Goal: Transaction & Acquisition: Purchase product/service

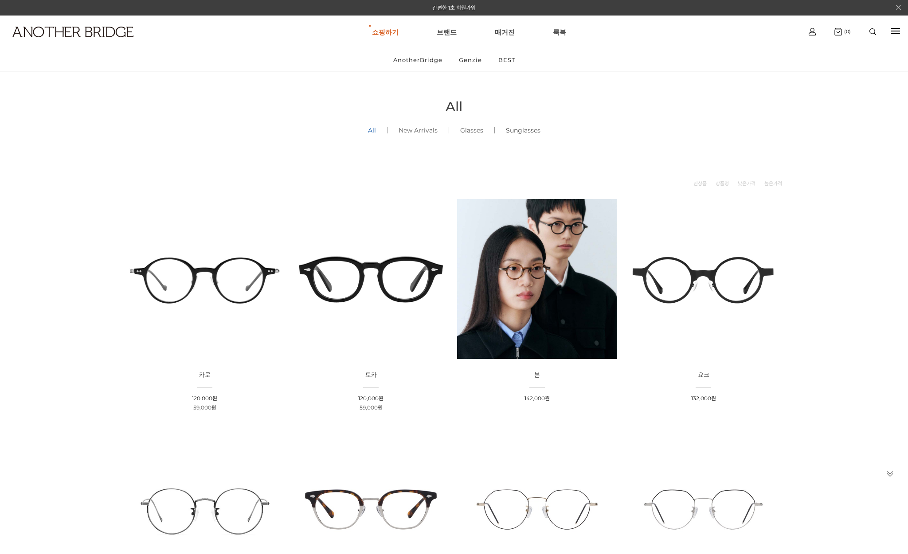
click at [872, 34] on img at bounding box center [873, 31] width 7 height 7
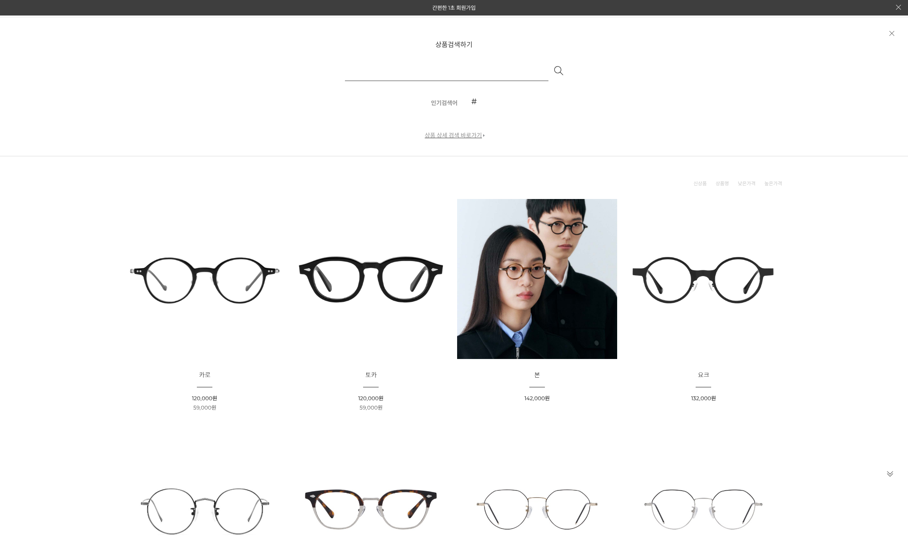
click at [453, 73] on input "text" at bounding box center [447, 70] width 204 height 21
type input "**"
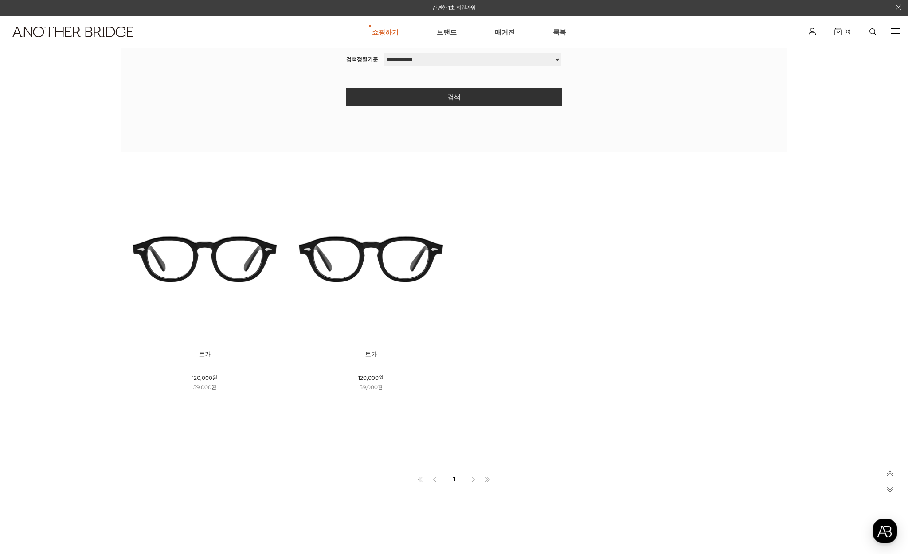
scroll to position [295, 0]
click at [225, 263] on img at bounding box center [205, 259] width 160 height 160
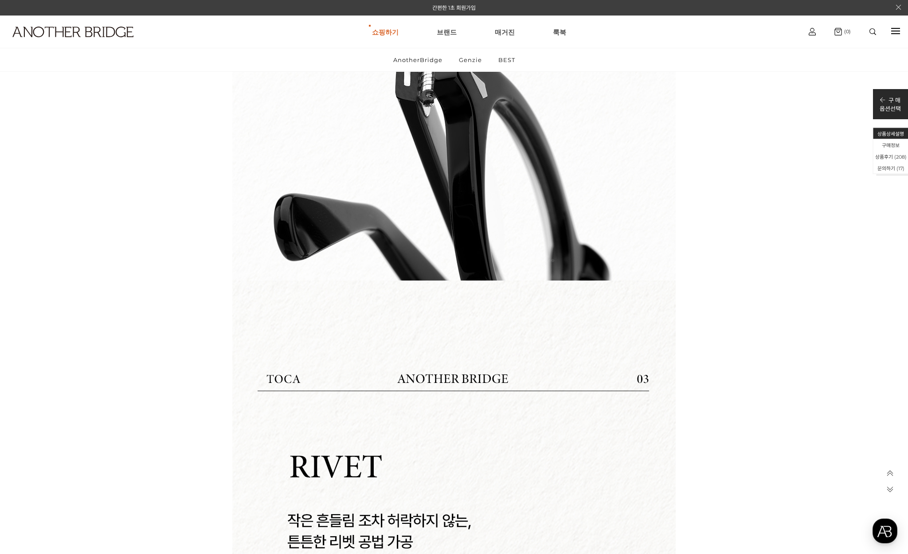
scroll to position [6599, 0]
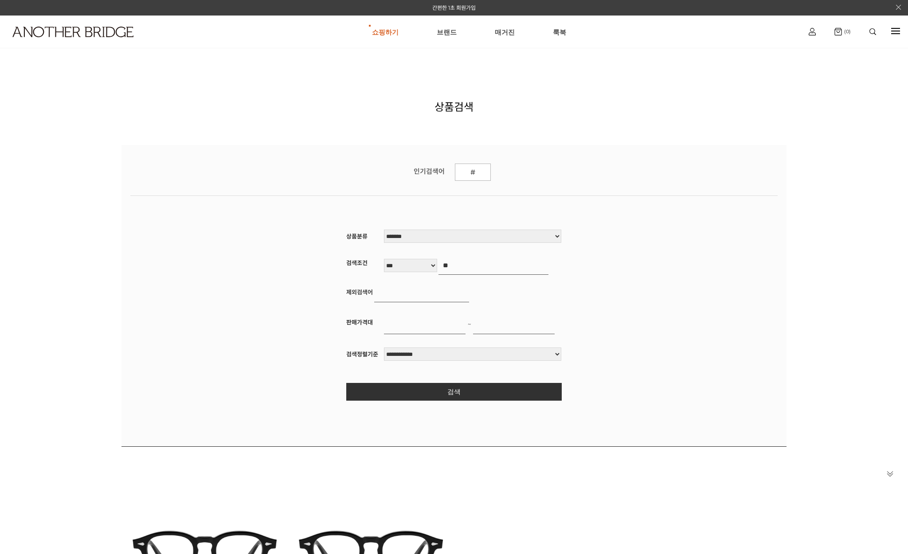
click at [367, 474] on img at bounding box center [371, 554] width 160 height 160
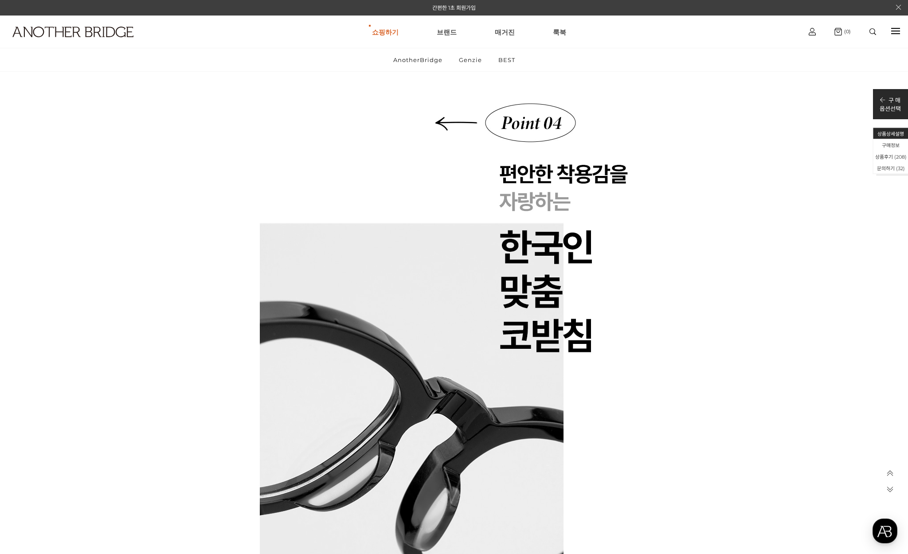
scroll to position [3933, 0]
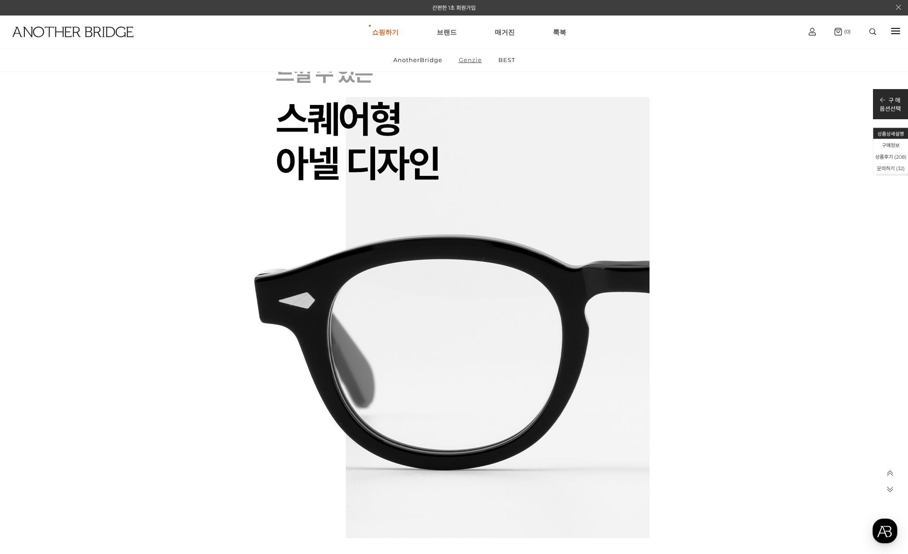
click at [473, 58] on link "Genzie" at bounding box center [470, 59] width 38 height 23
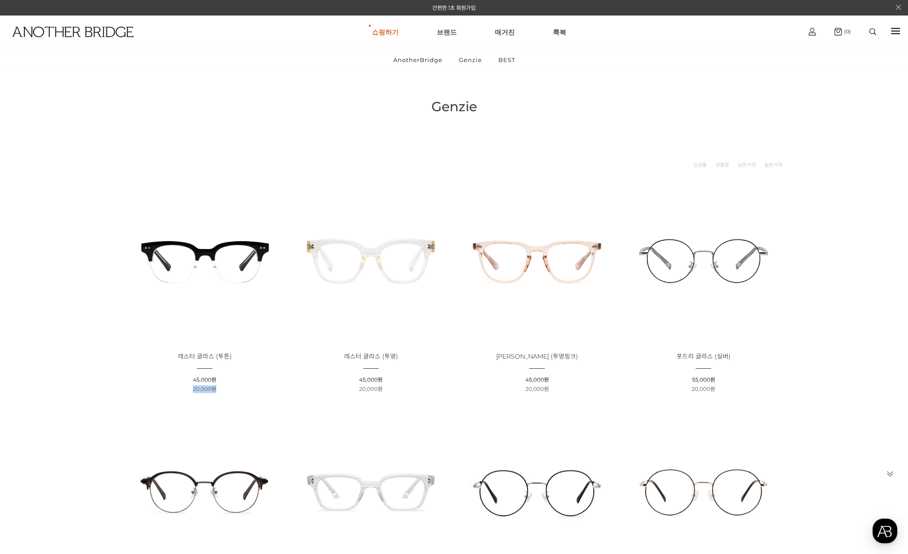
drag, startPoint x: 191, startPoint y: 388, endPoint x: 282, endPoint y: 383, distance: 91.1
click at [267, 388] on li "할인판매가 : 20,000원" at bounding box center [205, 389] width 160 height 8
drag, startPoint x: 349, startPoint y: 395, endPoint x: 530, endPoint y: 390, distance: 180.1
click at [545, 387] on span "20,000원" at bounding box center [538, 389] width 24 height 7
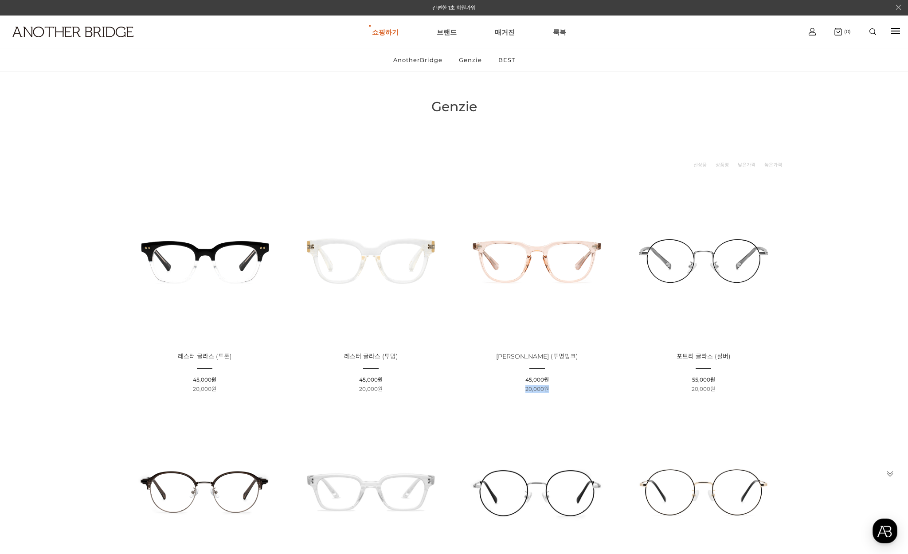
drag, startPoint x: 538, startPoint y: 388, endPoint x: 522, endPoint y: 388, distance: 16.0
click at [523, 388] on li "할인판매가 : 20,000원" at bounding box center [537, 389] width 160 height 8
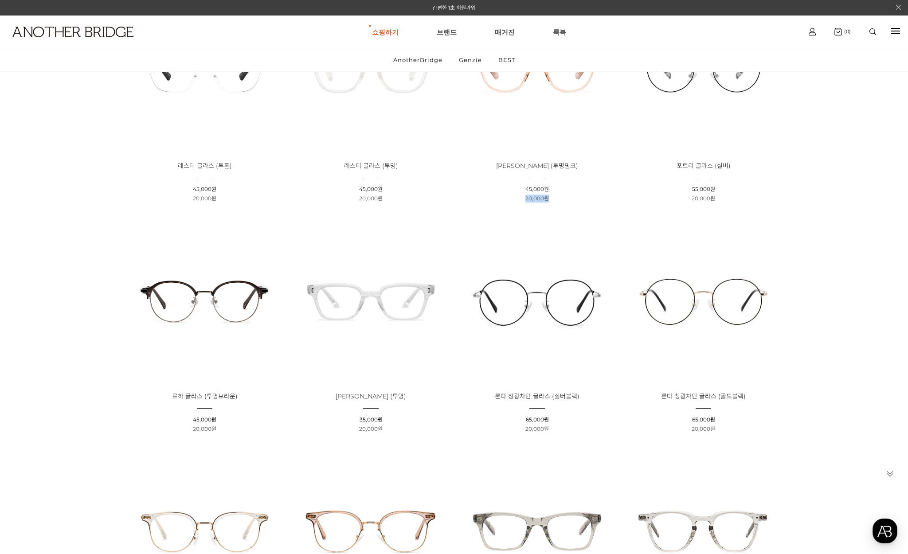
scroll to position [383, 0]
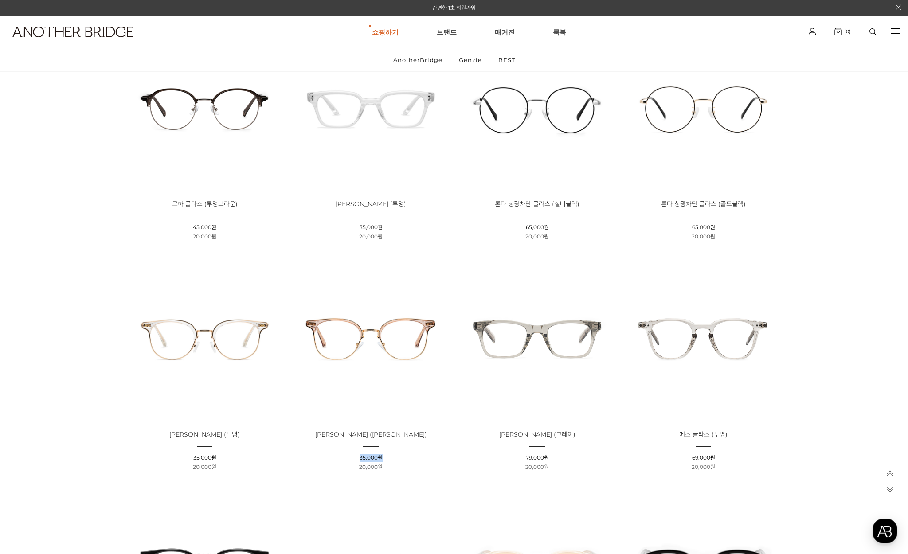
drag, startPoint x: 359, startPoint y: 460, endPoint x: 394, endPoint y: 454, distance: 35.6
click at [394, 454] on li "판매가 : 35,000원" at bounding box center [371, 458] width 160 height 8
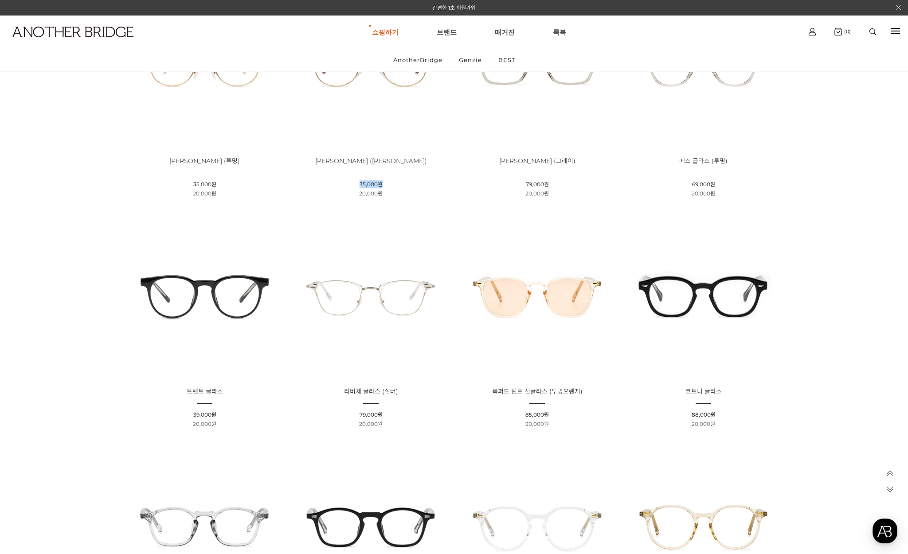
scroll to position [744, 0]
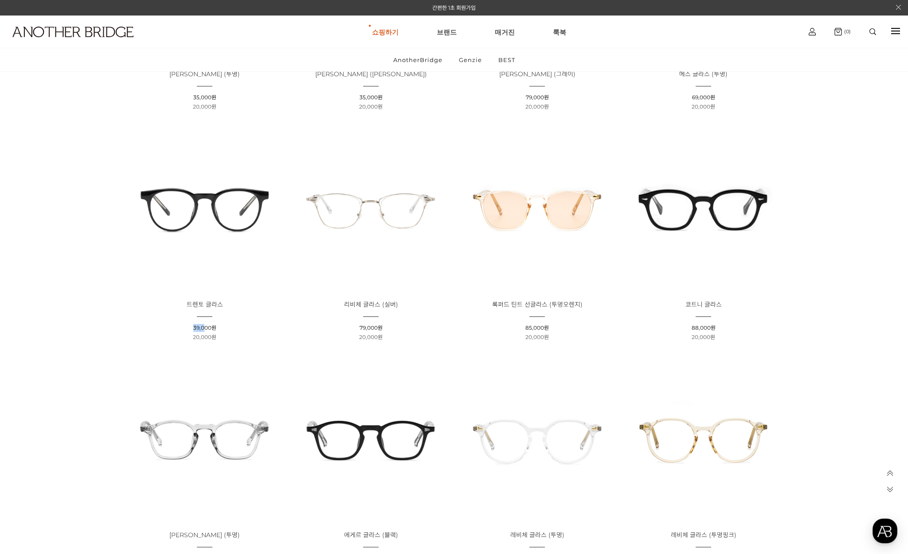
drag, startPoint x: 204, startPoint y: 326, endPoint x: 204, endPoint y: 298, distance: 28.4
click at [211, 324] on div "상품명 : 트렌토 글라스 판매가 : 39,000원 할인판매가 : 20,000원" at bounding box center [205, 320] width 166 height 41
click at [199, 294] on li "상품명 : 트렌토 글라스 판매가 : 39,000원 할인판매가 : 20,000원" at bounding box center [205, 235] width 166 height 222
click at [198, 309] on strong "상품명 : 트렌토 글라스" at bounding box center [205, 304] width 160 height 9
click at [199, 305] on span "트렌토 글라스" at bounding box center [205, 305] width 36 height 8
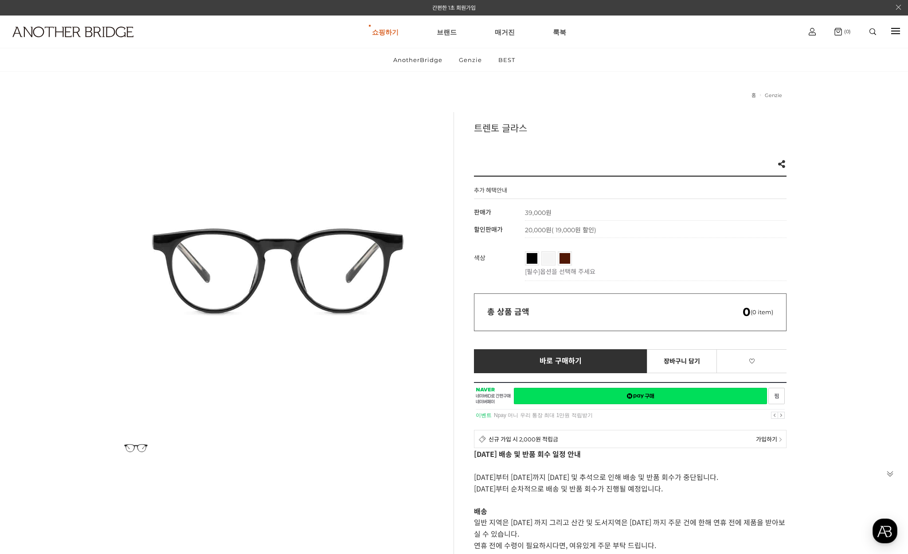
drag, startPoint x: 486, startPoint y: 138, endPoint x: 487, endPoint y: 132, distance: 6.7
click at [486, 138] on div "[PERSON_NAME] Like 0 제품의 링크를 복사하여 공유하실 수 있습니다. FACEBOOK TWEETER URL 복사 추가 혜택안내 …" at bounding box center [620, 365] width 333 height 507
click at [487, 132] on h3 "트렌토 글라스" at bounding box center [630, 127] width 313 height 13
copy h3 "트렌토"
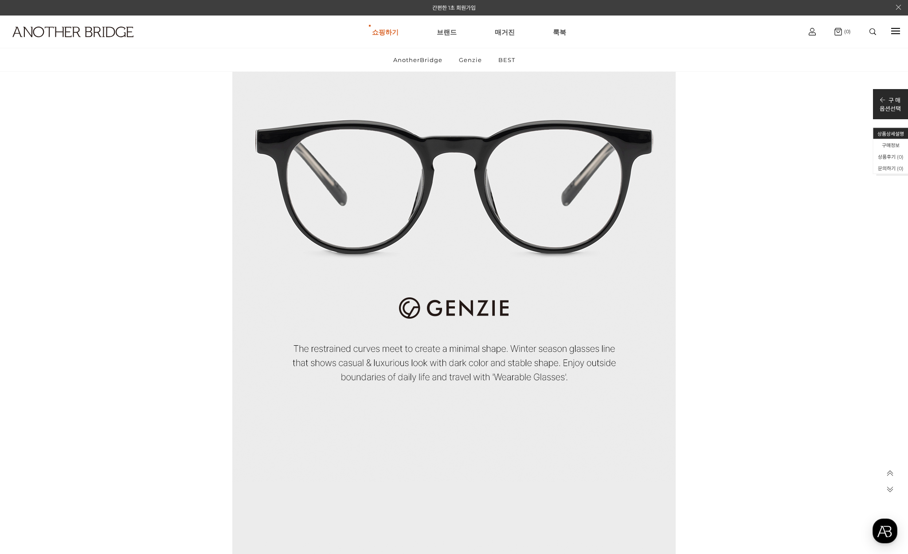
scroll to position [1448, 0]
